Goal: Communication & Community: Answer question/provide support

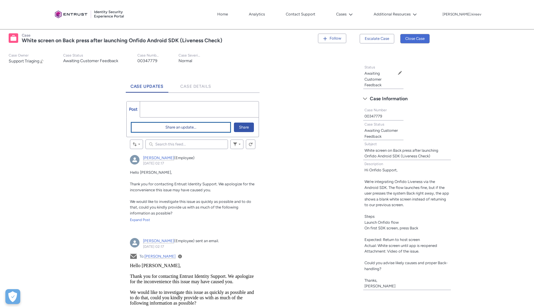
click at [183, 128] on span "Share an update..." at bounding box center [180, 127] width 31 height 9
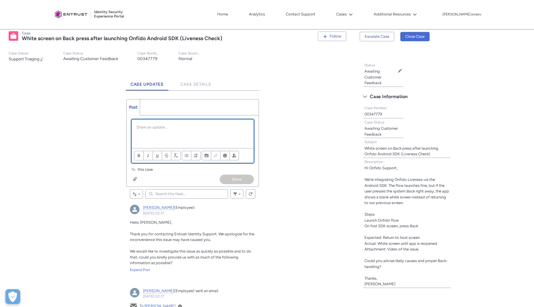
scroll to position [104, 0]
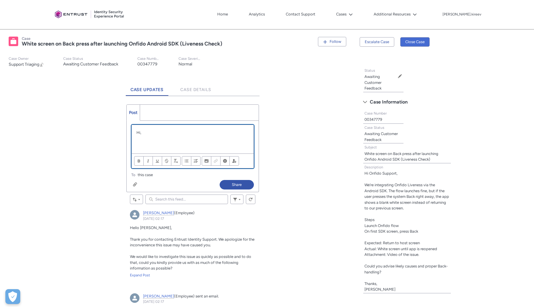
paste div "Chatter Publisher"
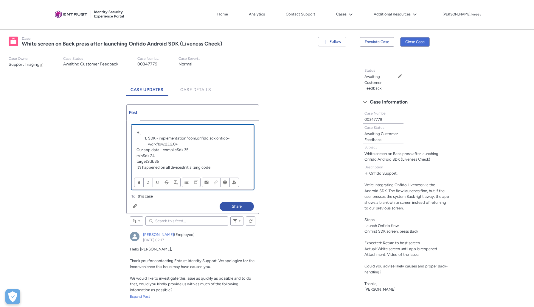
scroll to position [0, 0]
click at [145, 138] on li "SDK - implementation "com.onfido.sdk:onfido-workflow:23.2.0»" at bounding box center [195, 141] width 106 height 12
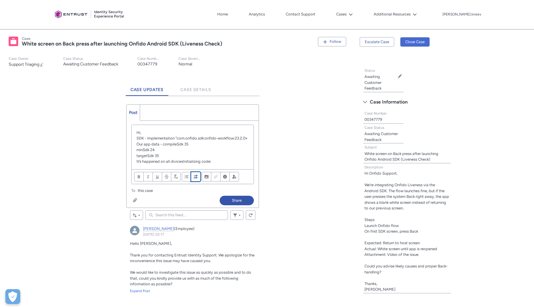
click at [195, 177] on span "Align text" at bounding box center [196, 176] width 4 height 4
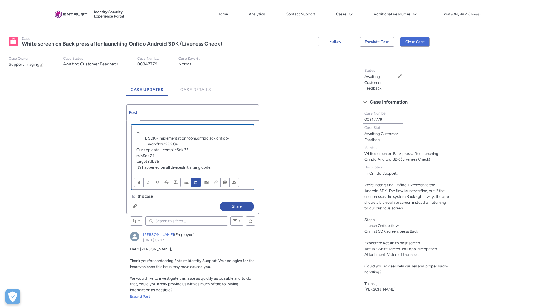
click at [137, 167] on p "It’s happened on all divices﻿Initializing code:" at bounding box center [192, 168] width 112 height 6
click at [199, 180] on button "Numbered List" at bounding box center [196, 183] width 10 height 10
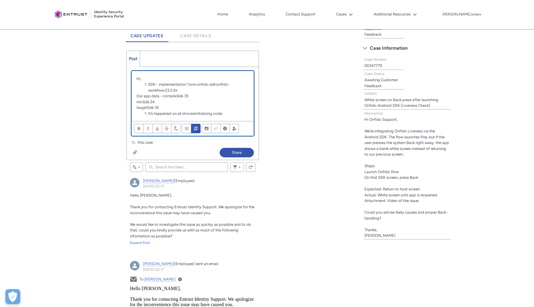
scroll to position [156, 0]
click at [194, 114] on li "It’s happened on all divices﻿Initializing code:" at bounding box center [195, 115] width 106 height 6
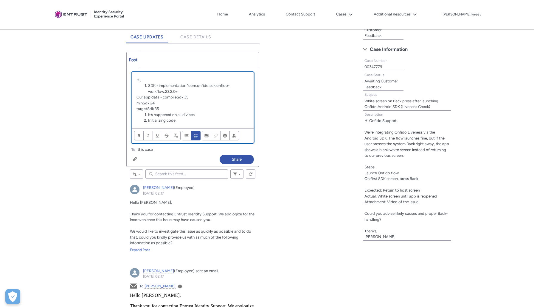
click at [198, 122] on li "﻿Initializing code:" at bounding box center [195, 121] width 106 height 6
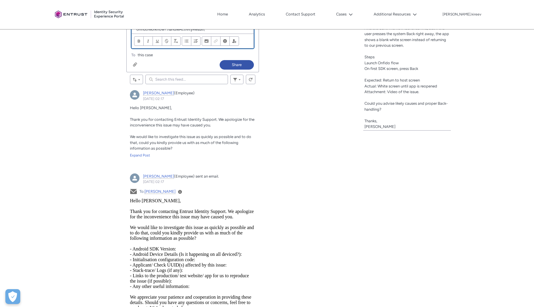
scroll to position [181, 0]
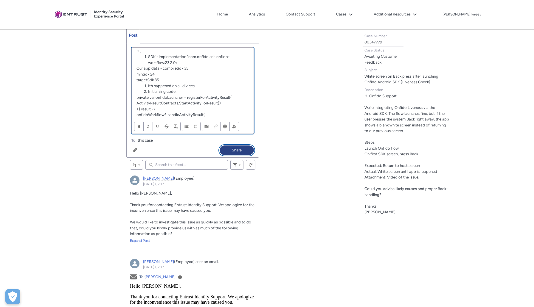
click at [231, 151] on button "Share" at bounding box center [236, 151] width 34 height 10
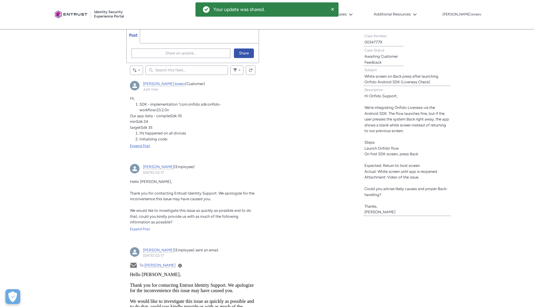
click at [147, 144] on div "Expand Post" at bounding box center [192, 145] width 125 height 5
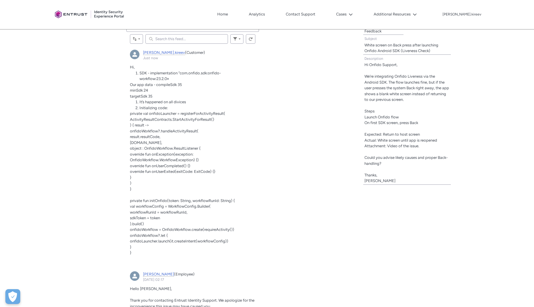
scroll to position [0, 0]
